Goal: Find specific page/section

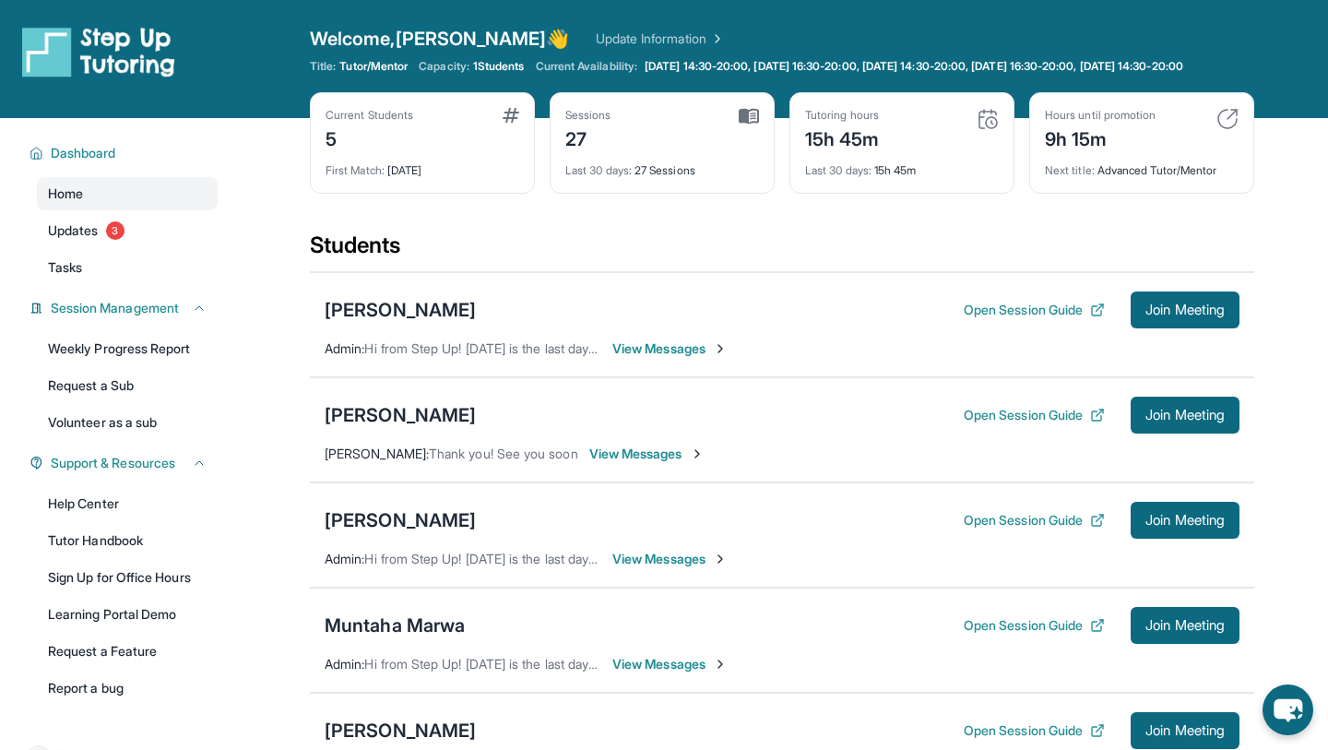
scroll to position [85, 0]
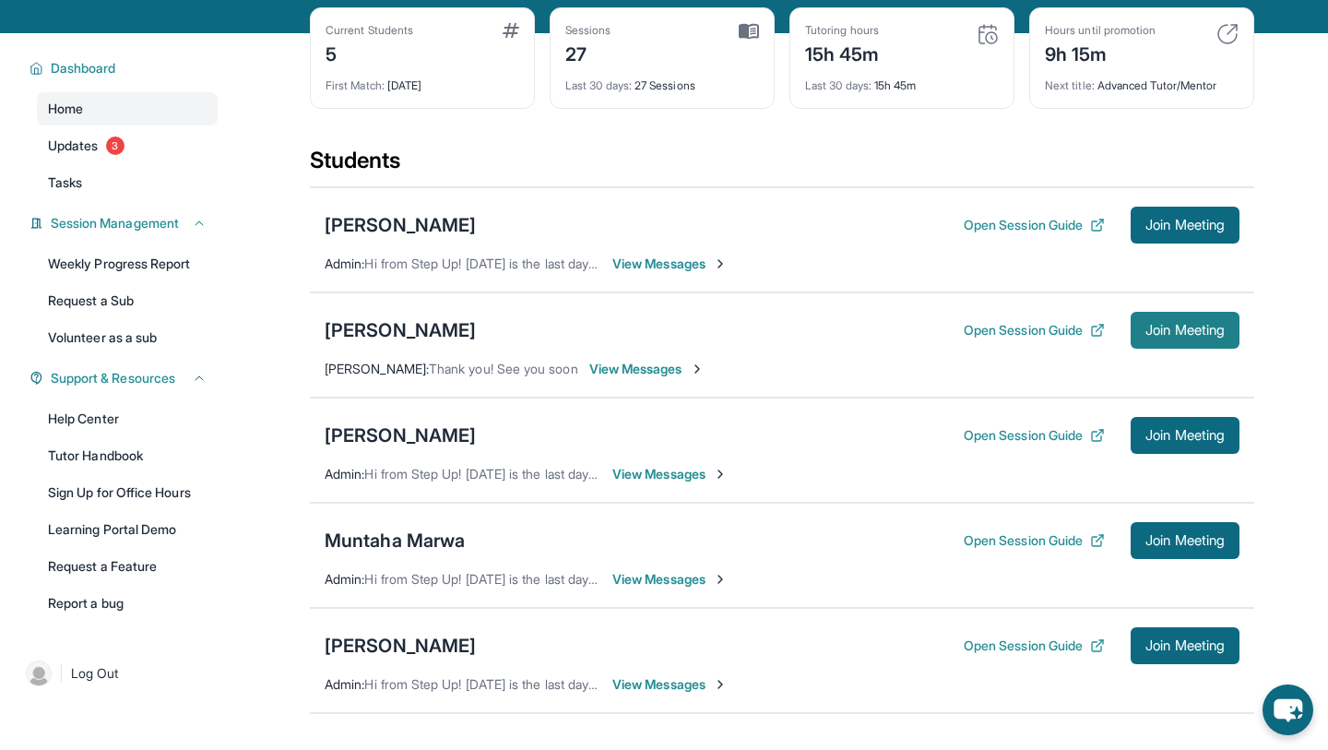
click at [1152, 336] on span "Join Meeting" at bounding box center [1184, 330] width 79 height 11
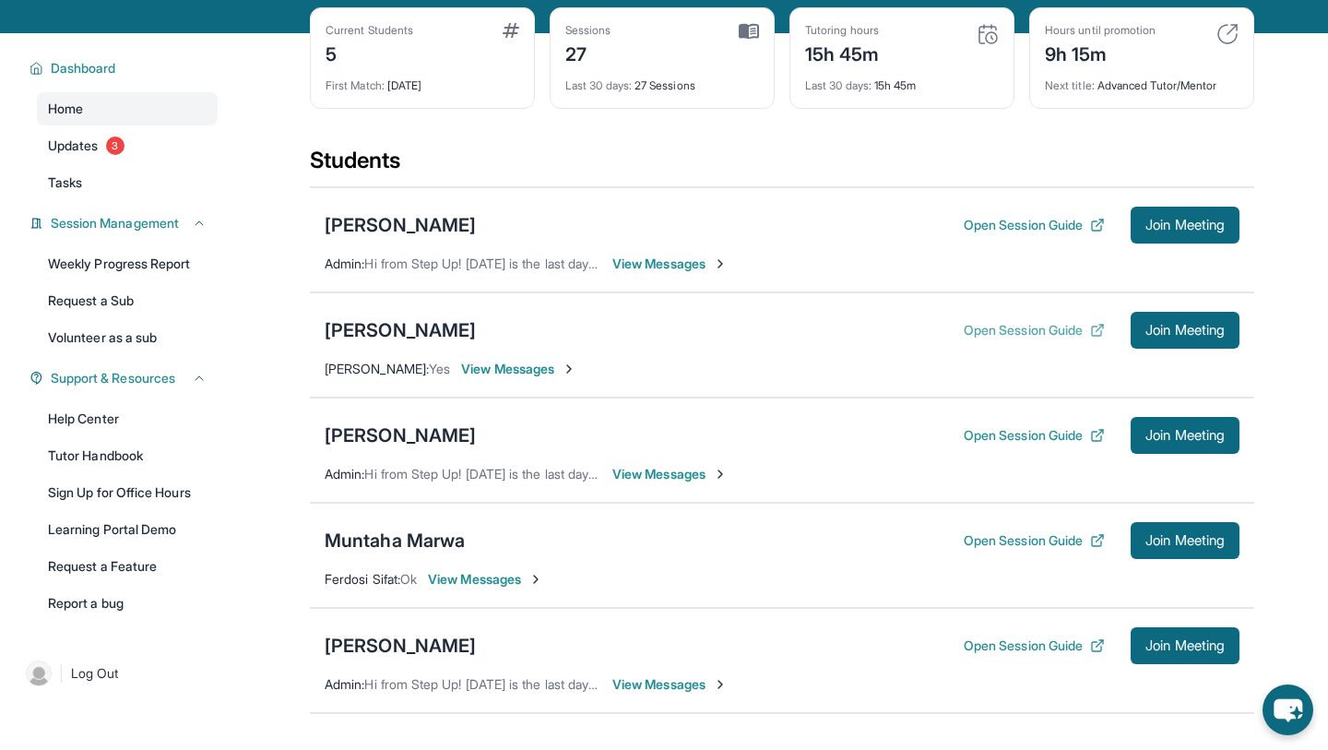
click at [1090, 338] on icon at bounding box center [1097, 330] width 15 height 15
click at [351, 341] on div "[PERSON_NAME]" at bounding box center [400, 330] width 151 height 26
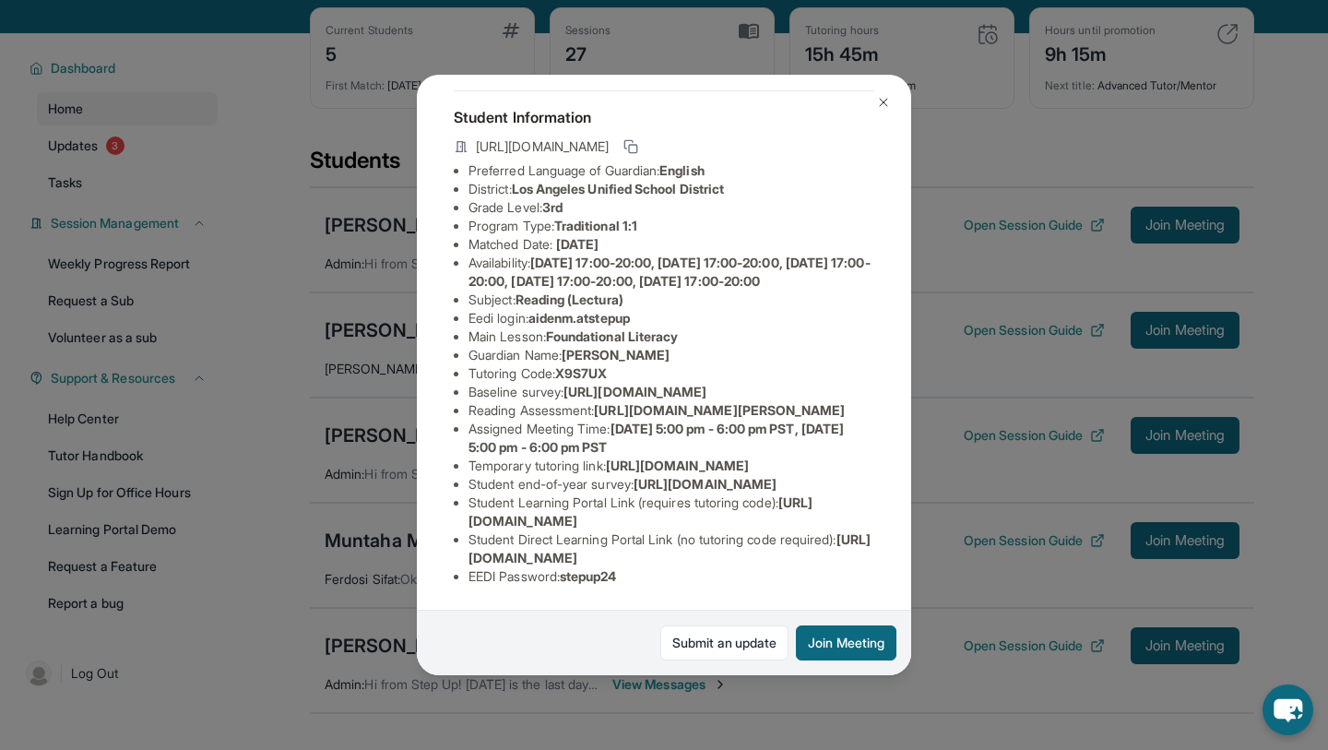
scroll to position [0, 0]
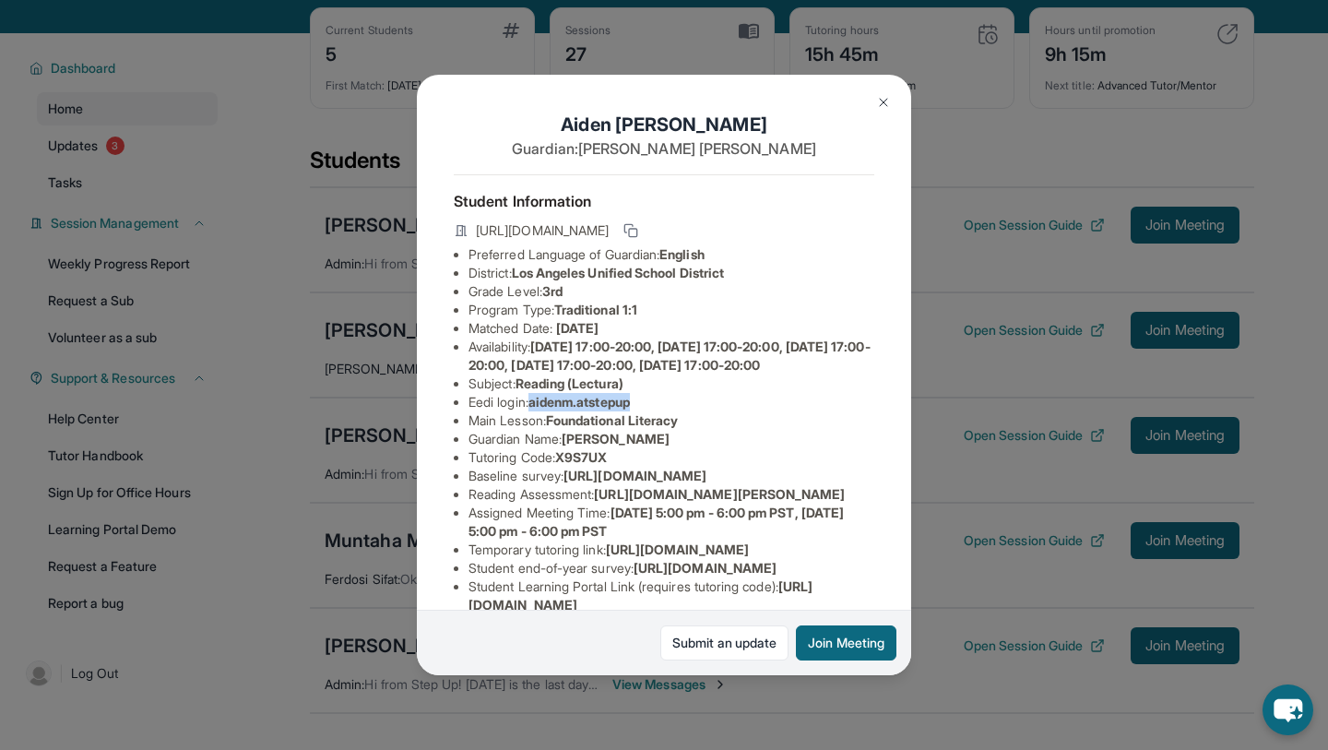
drag, startPoint x: 537, startPoint y: 421, endPoint x: 649, endPoint y: 415, distance: 112.6
click at [649, 411] on li "Eedi login : aidenm.atstepup" at bounding box center [671, 402] width 406 height 18
copy span "aidenm.atstepup"
click at [778, 292] on li "Grade Level: 3rd" at bounding box center [671, 291] width 406 height 18
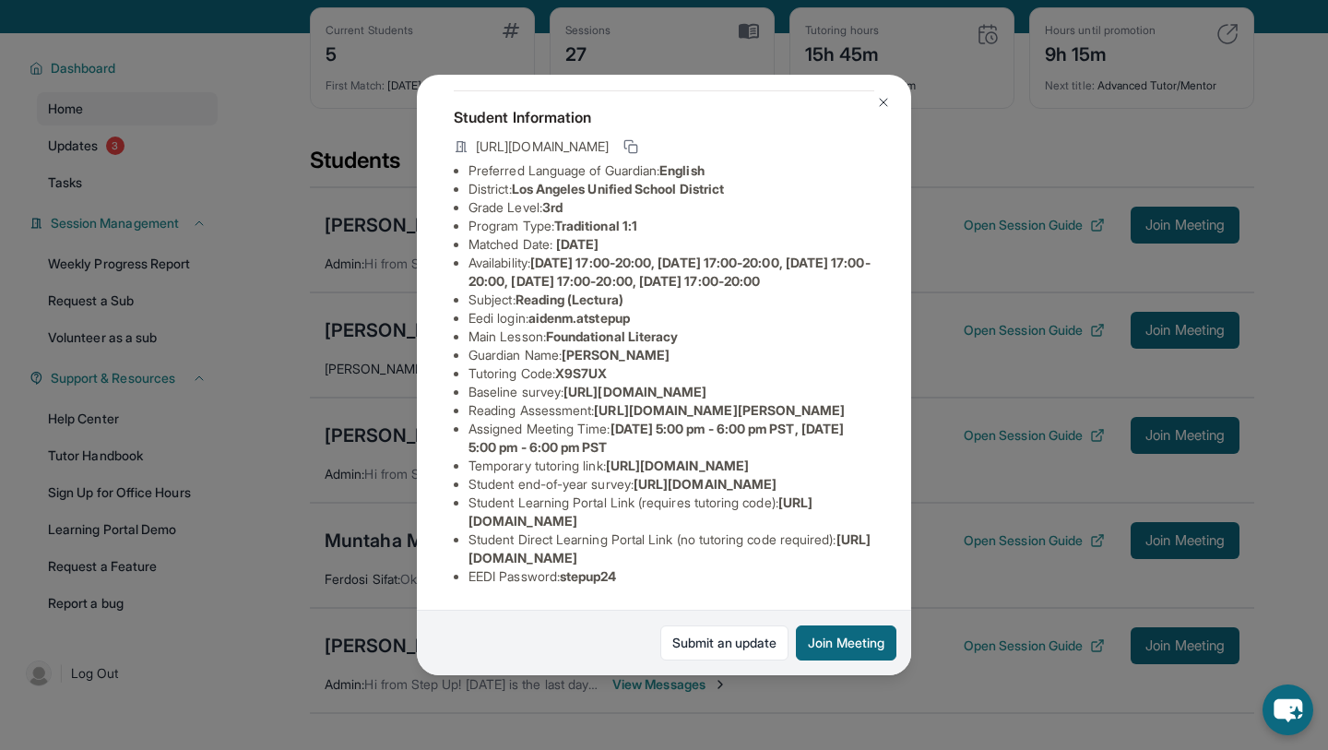
scroll to position [229, 0]
drag, startPoint x: 604, startPoint y: 338, endPoint x: 858, endPoint y: 376, distance: 256.5
click at [858, 401] on li "Reading Assessment : [URL][DOMAIN_NAME][PERSON_NAME]" at bounding box center [671, 410] width 406 height 18
copy span "[URL][DOMAIN_NAME][PERSON_NAME]"
